Goal: Task Accomplishment & Management: Use online tool/utility

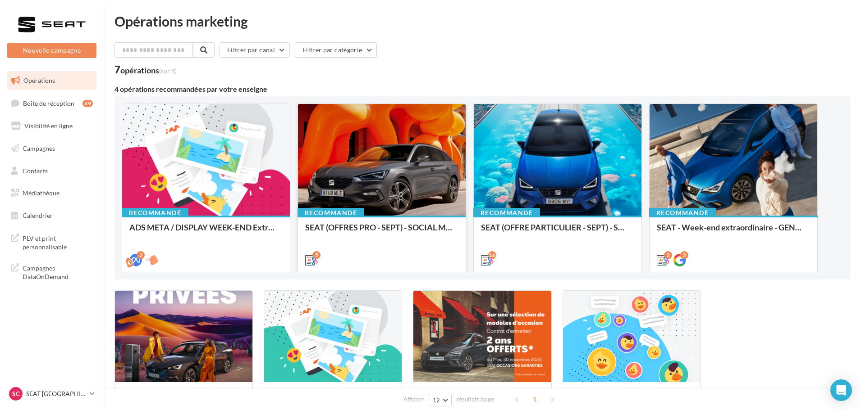
click at [379, 174] on div at bounding box center [382, 160] width 168 height 113
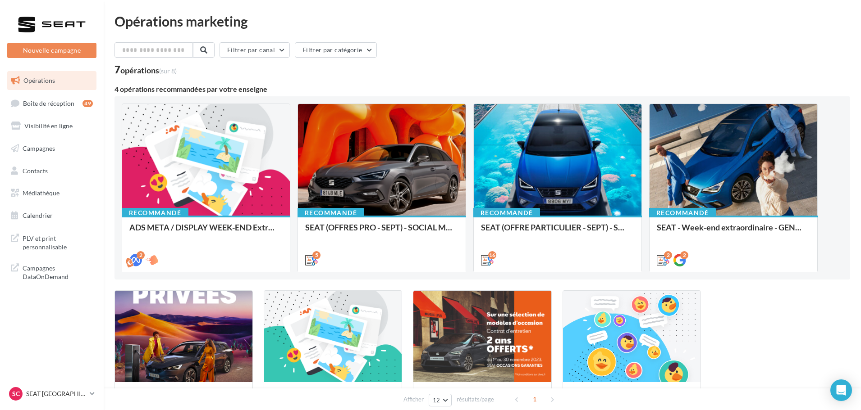
click at [202, 183] on div at bounding box center [206, 160] width 168 height 113
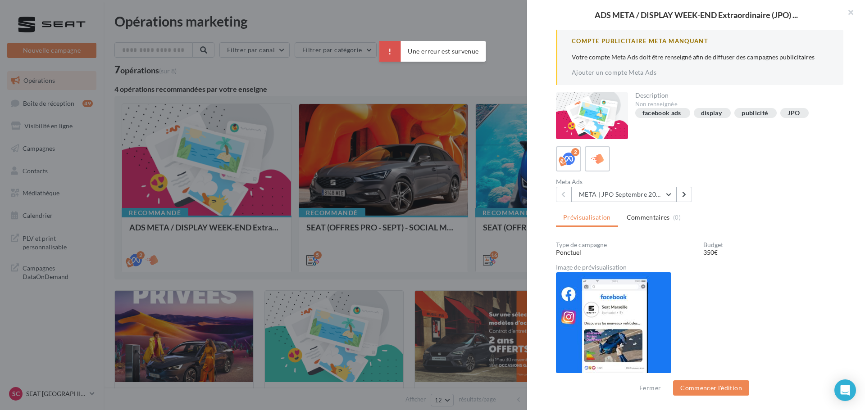
click at [665, 195] on button "META | JPO Septembre 2025 - Lead Ads" at bounding box center [623, 194] width 105 height 15
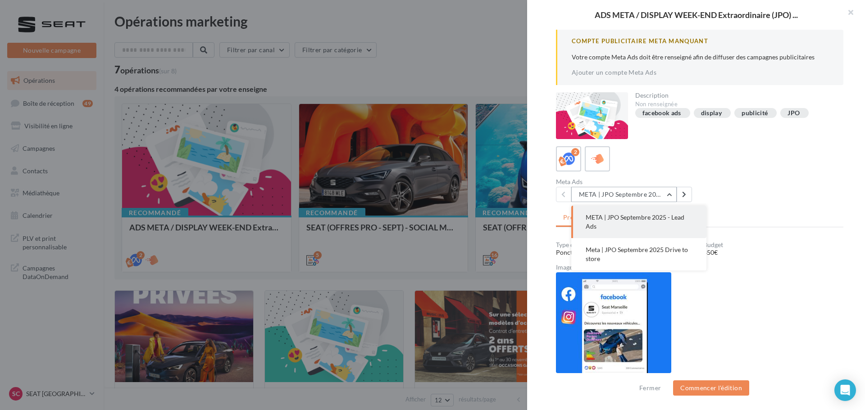
click at [665, 195] on button "META | JPO Septembre 2025 - Lead Ads" at bounding box center [623, 194] width 105 height 15
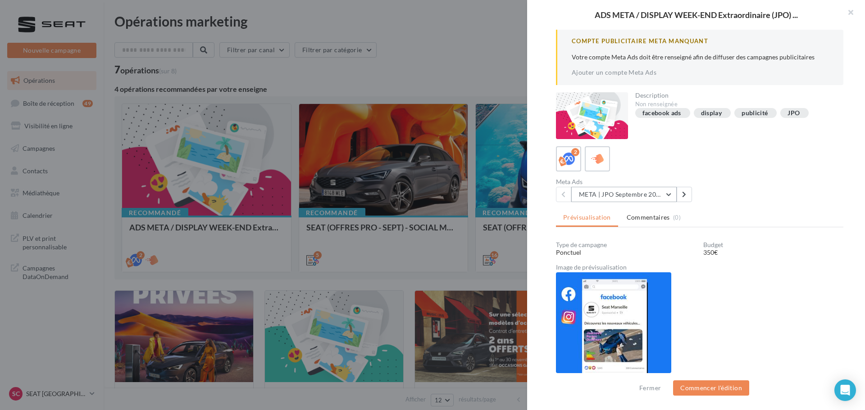
click at [639, 193] on button "META | JPO Septembre 2025 - Lead Ads" at bounding box center [623, 194] width 105 height 15
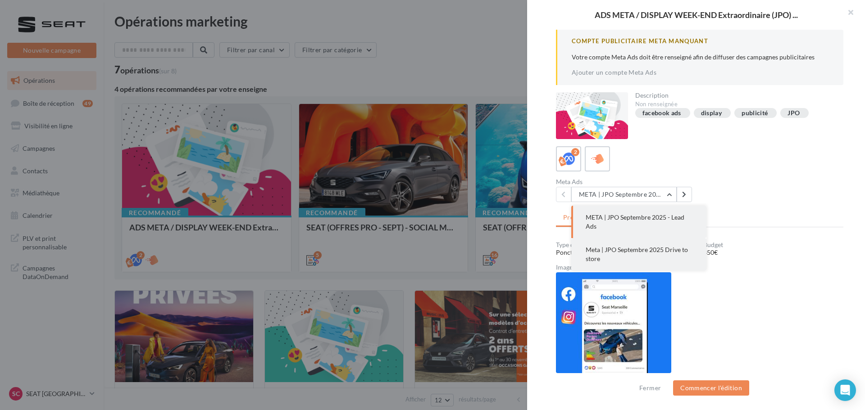
click at [635, 245] on button "Meta | JPO Septembre 2025 Drive to store" at bounding box center [638, 254] width 135 height 32
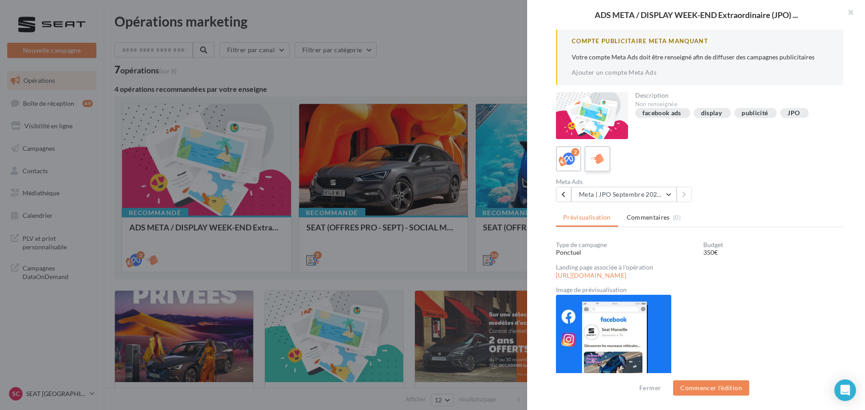
click at [600, 163] on icon at bounding box center [597, 158] width 13 height 13
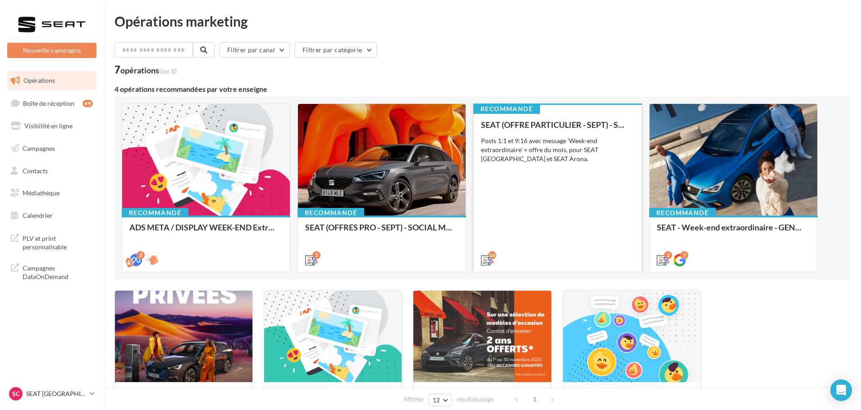
click at [608, 191] on div "SEAT (OFFRE PARTICULIER - SEPT) - SOCIAL MEDIA Posts 1:1 et 9:16 avec message '…" at bounding box center [557, 192] width 153 height 144
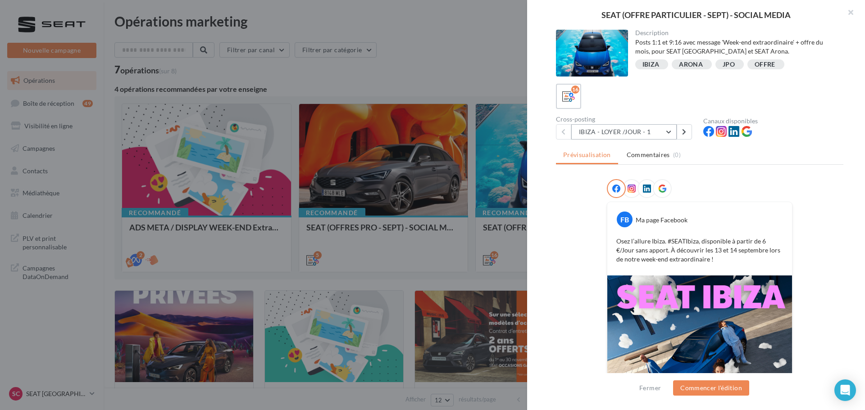
click at [633, 126] on button "IBIZA - LOYER /JOUR - 1" at bounding box center [623, 131] width 105 height 15
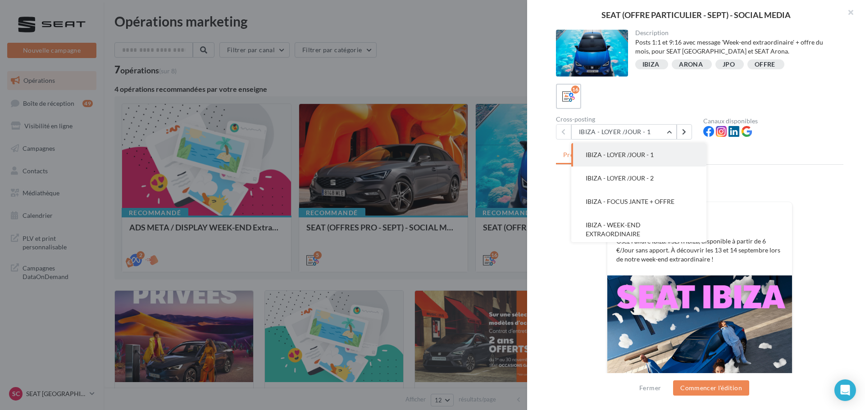
click at [815, 304] on div "FB Ma page Facebook Osez l’allure [GEOGRAPHIC_DATA]. #SEATIbiza, disponible à p…" at bounding box center [699, 325] width 287 height 293
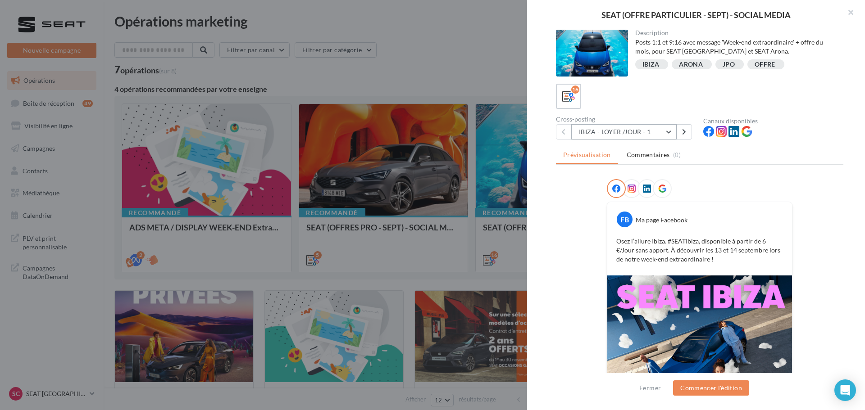
click at [661, 135] on button "IBIZA - LOYER /JOUR - 1" at bounding box center [623, 131] width 105 height 15
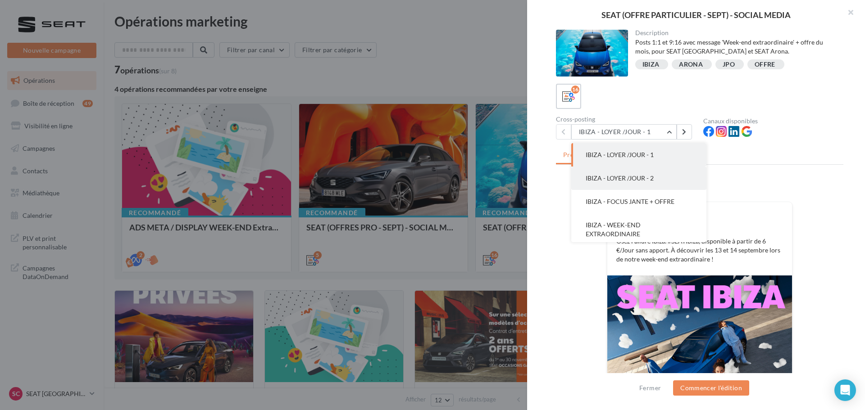
click at [670, 183] on button "IBIZA - LOYER /JOUR - 2" at bounding box center [638, 178] width 135 height 23
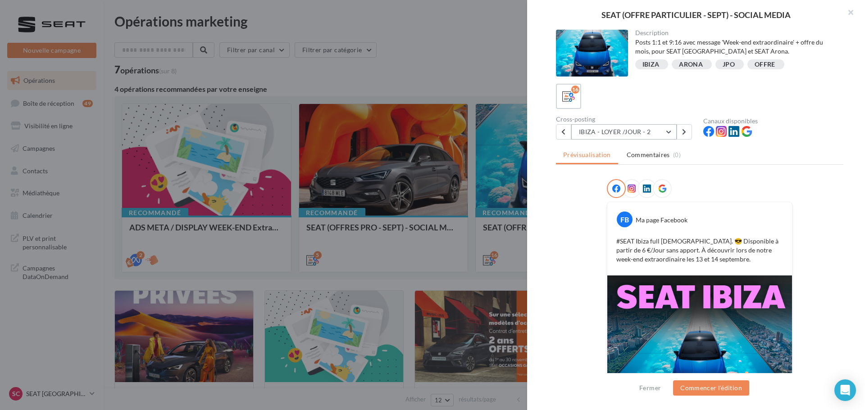
click at [647, 139] on button "IBIZA - LOYER /JOUR - 2" at bounding box center [623, 131] width 105 height 15
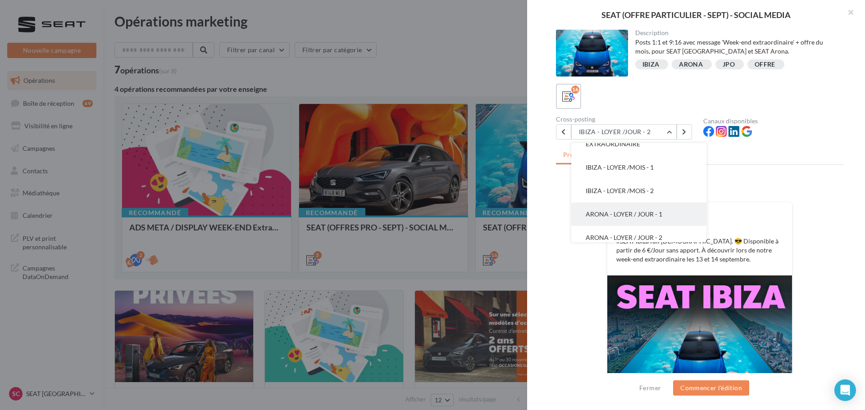
click at [664, 223] on button "ARONA - LOYER / JOUR - 1" at bounding box center [638, 214] width 135 height 23
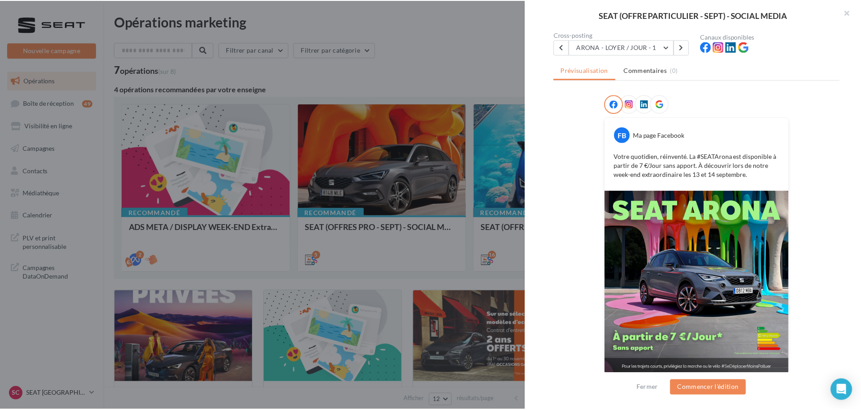
scroll to position [91, 0]
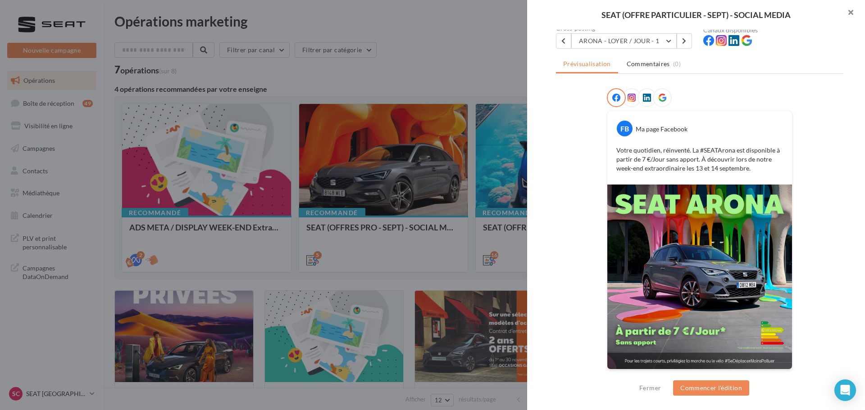
click at [845, 12] on button "button" at bounding box center [847, 13] width 36 height 27
